Goal: Task Accomplishment & Management: Manage account settings

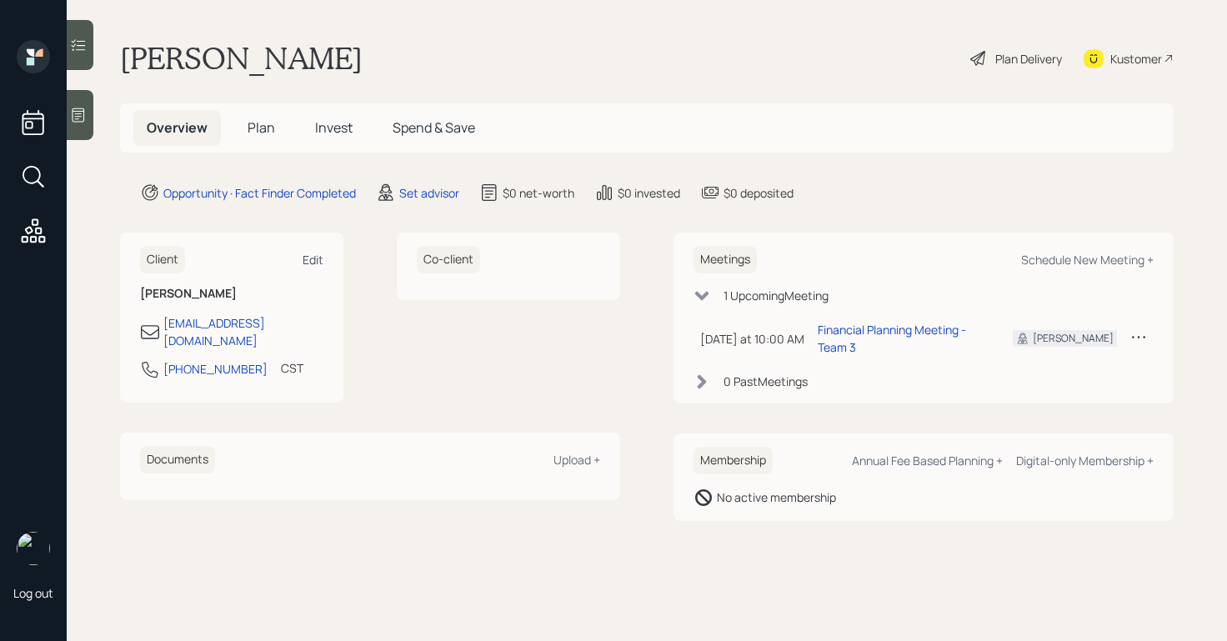
click at [308, 257] on div "Edit" at bounding box center [313, 260] width 21 height 16
select select "America/Chicago"
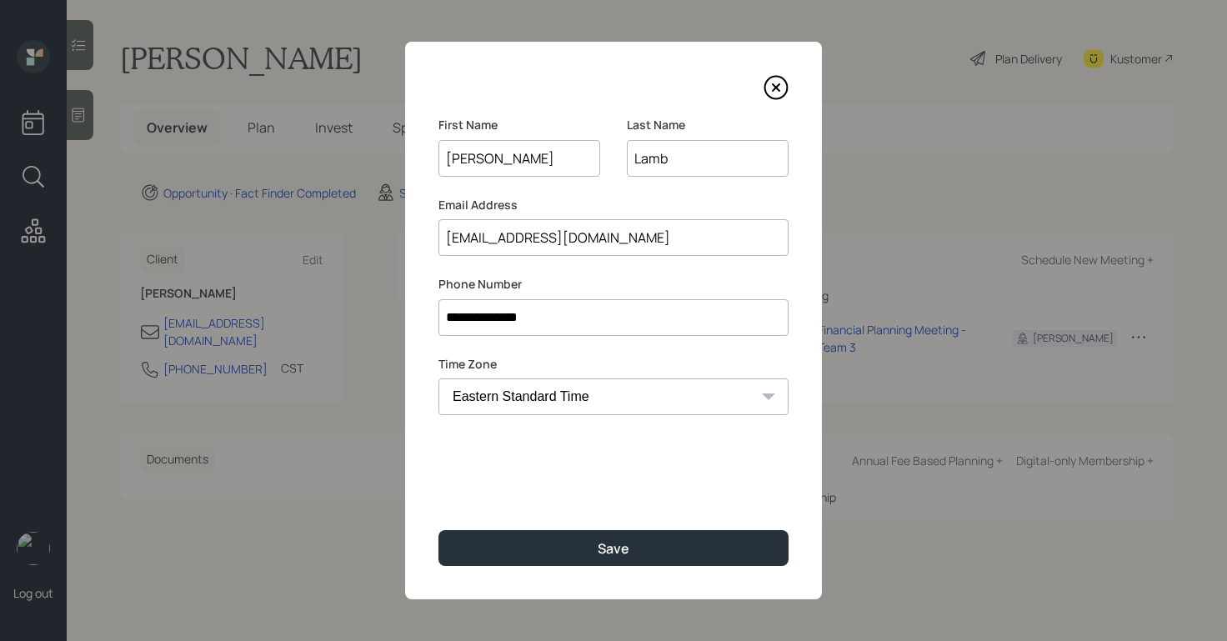
click at [483, 236] on input "buddy56@gmail.com" at bounding box center [614, 237] width 350 height 37
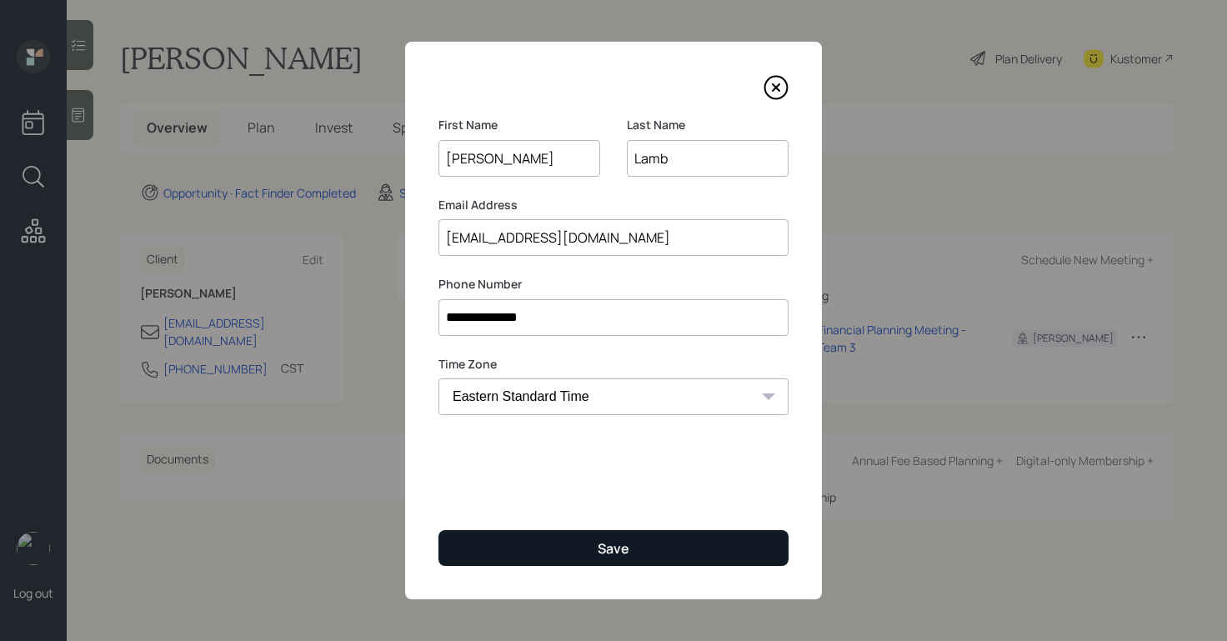
type input "buddylamb56@gmail.com"
click at [590, 551] on button "Save" at bounding box center [614, 548] width 350 height 36
